Goal: Task Accomplishment & Management: Use online tool/utility

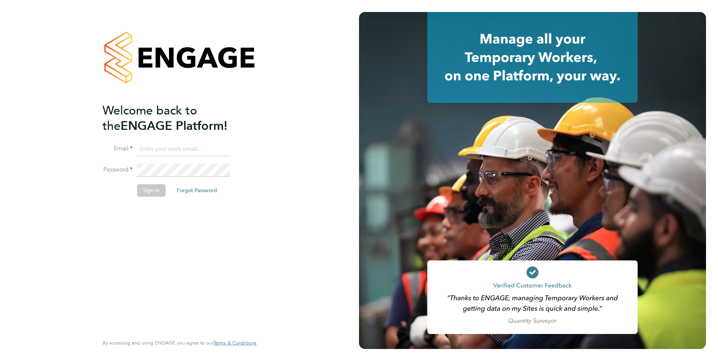
type input "[EMAIL_ADDRESS][DOMAIN_NAME]"
click at [284, 153] on div "Welcome back to the ENGAGE Platform! Email [EMAIL_ADDRESS][DOMAIN_NAME] Passwor…" at bounding box center [179, 180] width 359 height 361
click at [149, 193] on button "Sign In" at bounding box center [151, 190] width 29 height 12
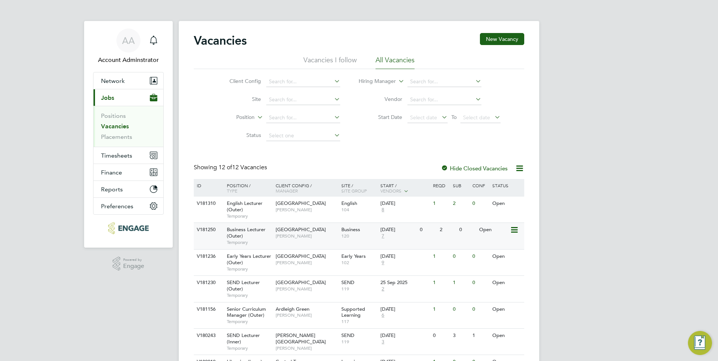
click at [291, 232] on span "[GEOGRAPHIC_DATA]" at bounding box center [301, 230] width 50 height 6
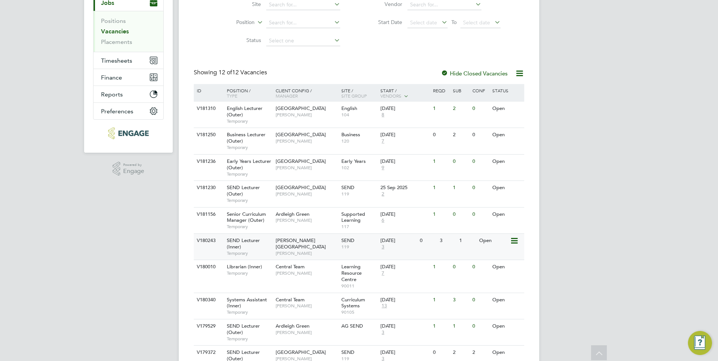
scroll to position [113, 0]
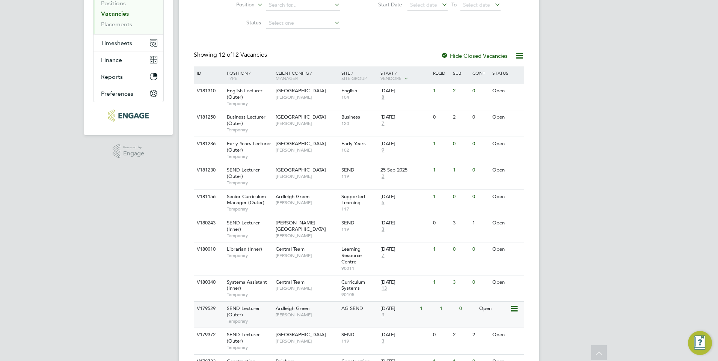
click at [287, 315] on span "[PERSON_NAME]" at bounding box center [307, 315] width 62 height 6
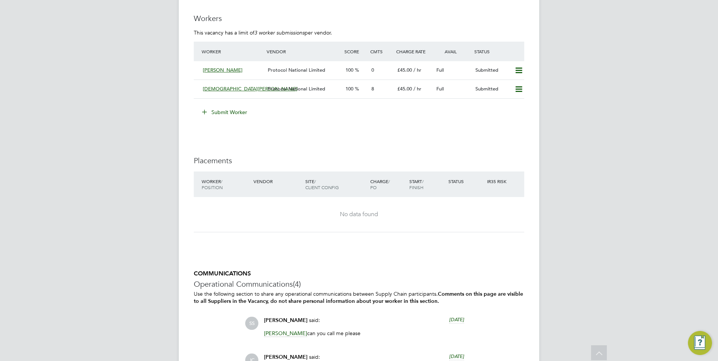
scroll to position [1194, 0]
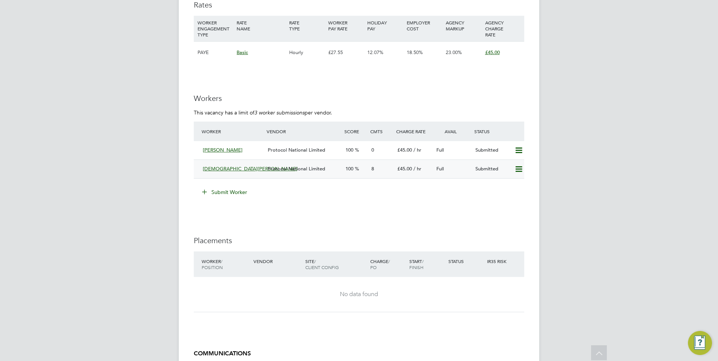
click at [283, 169] on span "Protocol National Limited" at bounding box center [296, 169] width 57 height 6
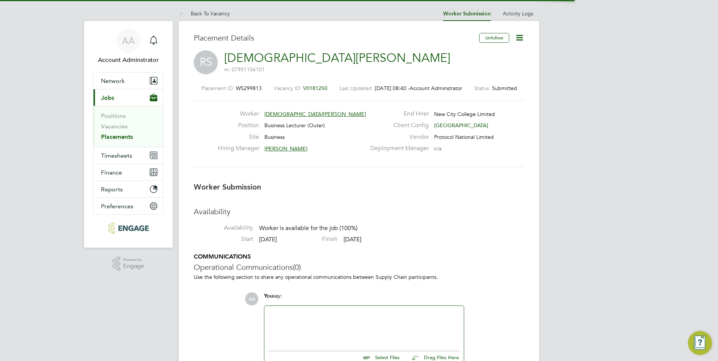
scroll to position [4, 4]
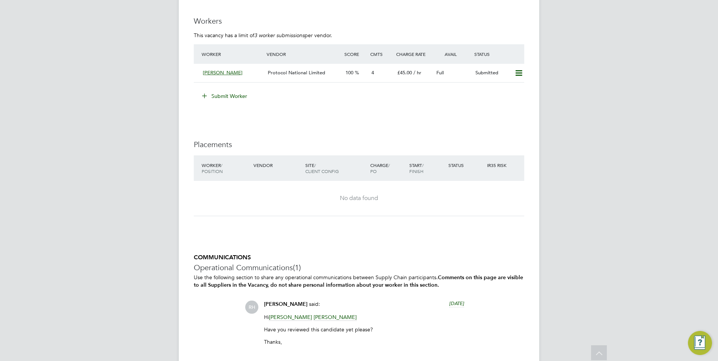
scroll to position [1390, 0]
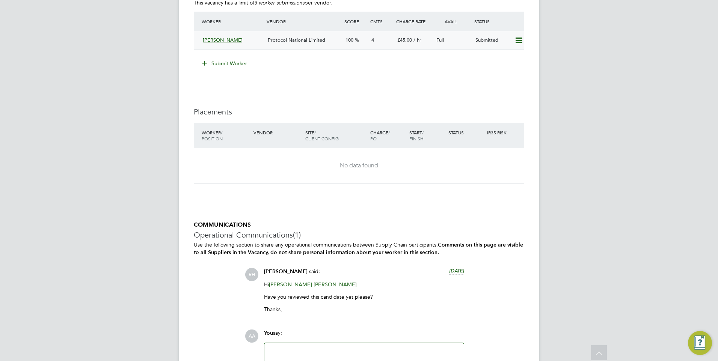
click at [286, 42] on span "Protocol National Limited" at bounding box center [296, 40] width 57 height 6
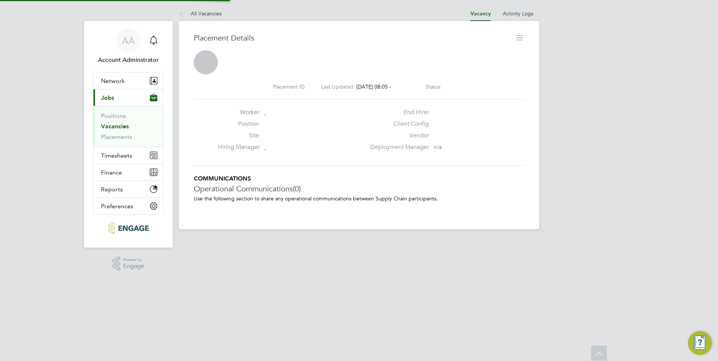
scroll to position [4, 4]
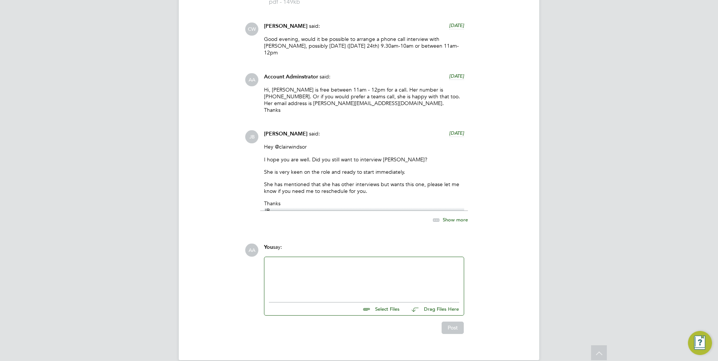
click at [455, 217] on span "Show more" at bounding box center [455, 220] width 25 height 6
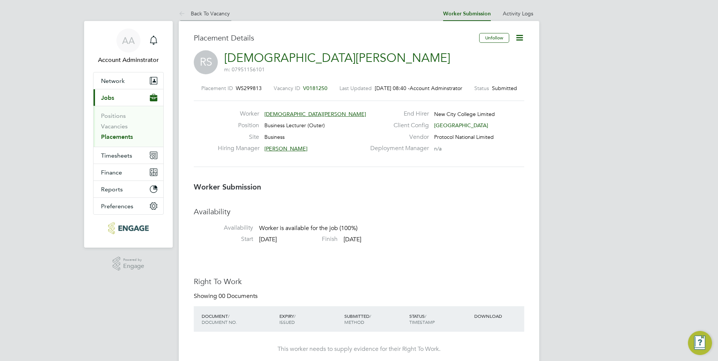
click at [209, 11] on link "Back To Vacancy" at bounding box center [204, 13] width 51 height 7
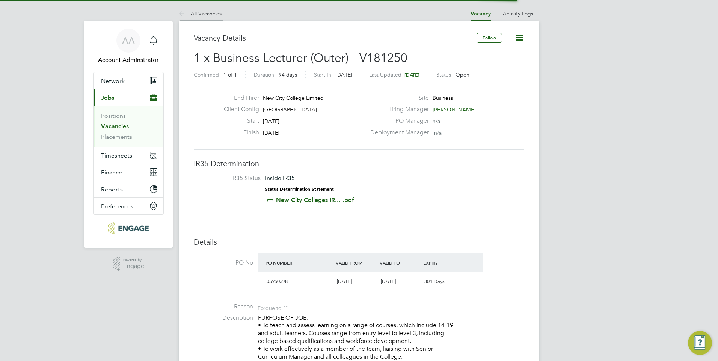
scroll to position [4, 4]
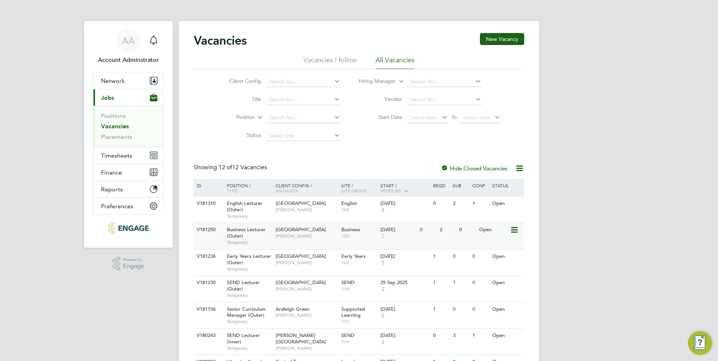
click at [253, 232] on span "Business Lecturer (Outer)" at bounding box center [246, 233] width 39 height 13
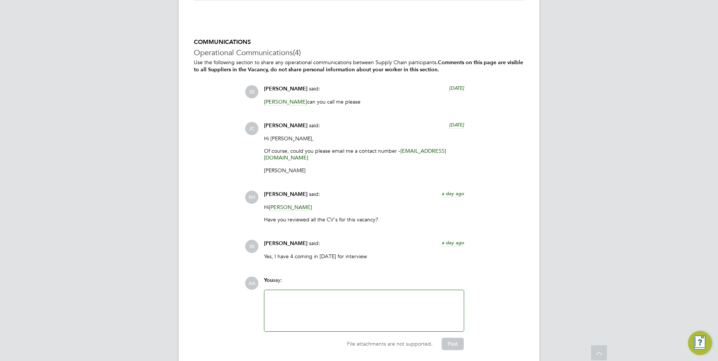
scroll to position [1532, 0]
